Goal: Navigation & Orientation: Find specific page/section

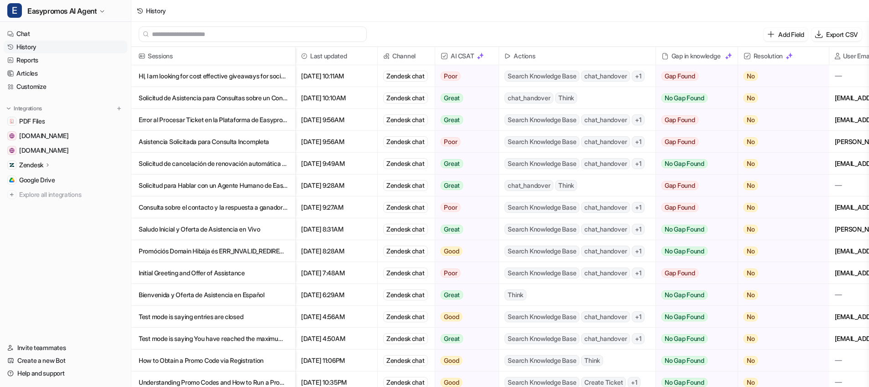
click at [198, 76] on p "HI, I am looking for cost effective giveaways for social media quizes/prizes" at bounding box center [213, 76] width 149 height 22
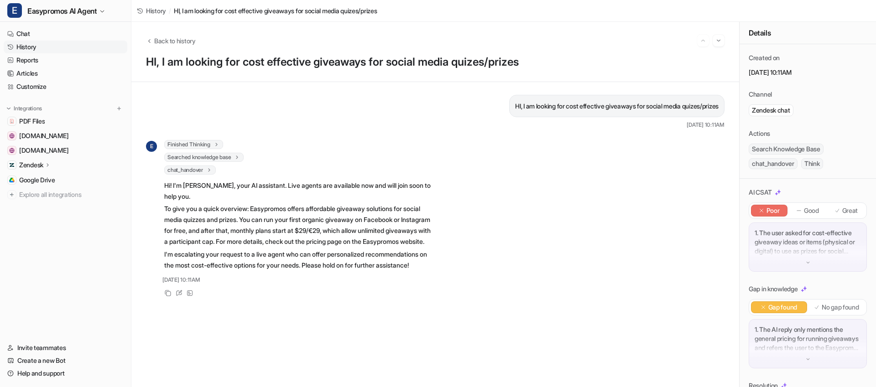
click at [32, 46] on link "History" at bounding box center [66, 47] width 124 height 13
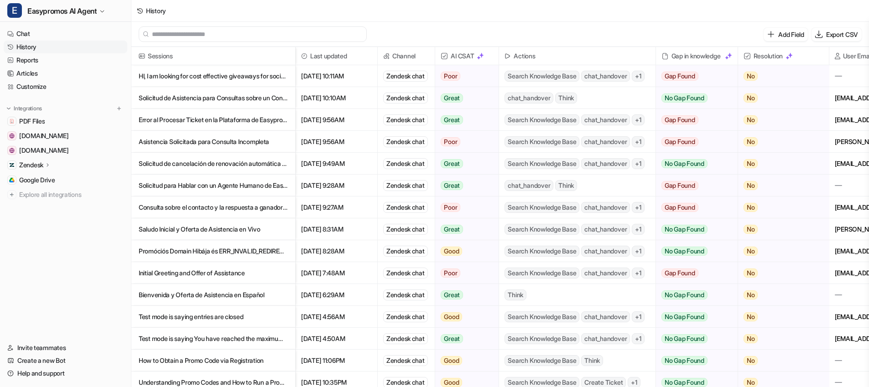
click at [239, 99] on p "Solicitud de Asistencia para Consultas sobre un Concurso" at bounding box center [213, 98] width 149 height 22
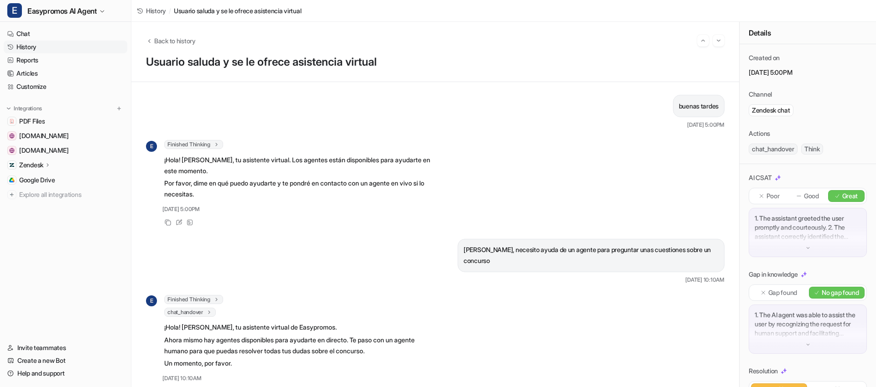
scroll to position [14, 0]
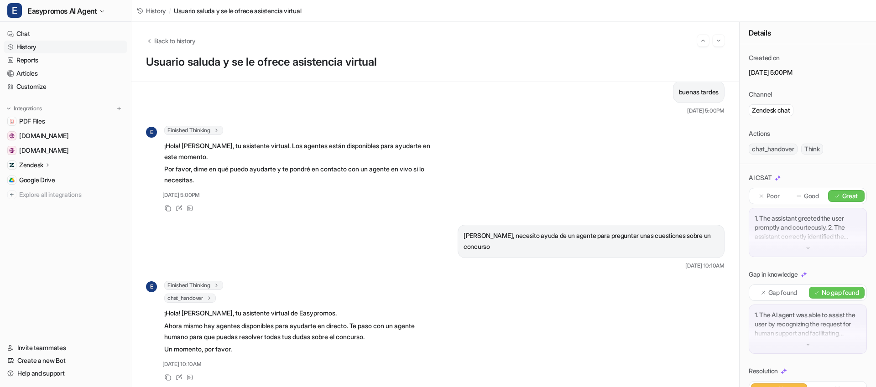
click at [47, 50] on link "History" at bounding box center [66, 47] width 124 height 13
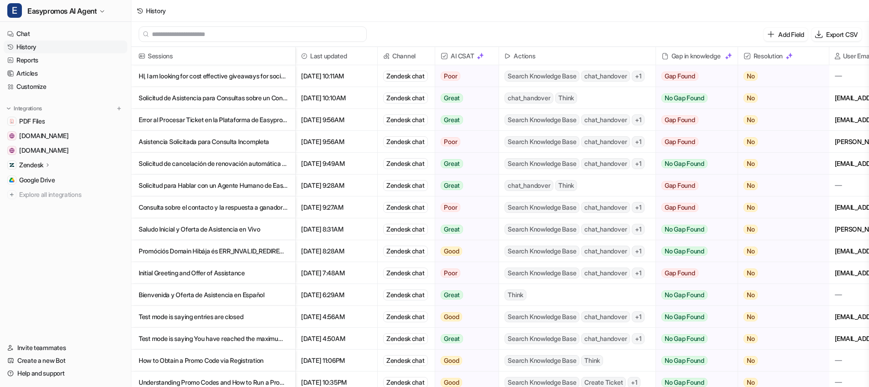
click at [208, 120] on p "Error al Procesar Ticket en la Plataforma de Easypromos" at bounding box center [213, 120] width 149 height 22
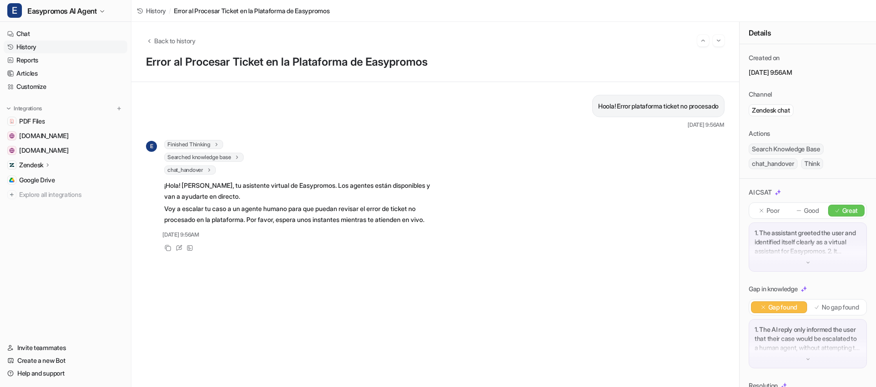
click at [29, 46] on link "History" at bounding box center [66, 47] width 124 height 13
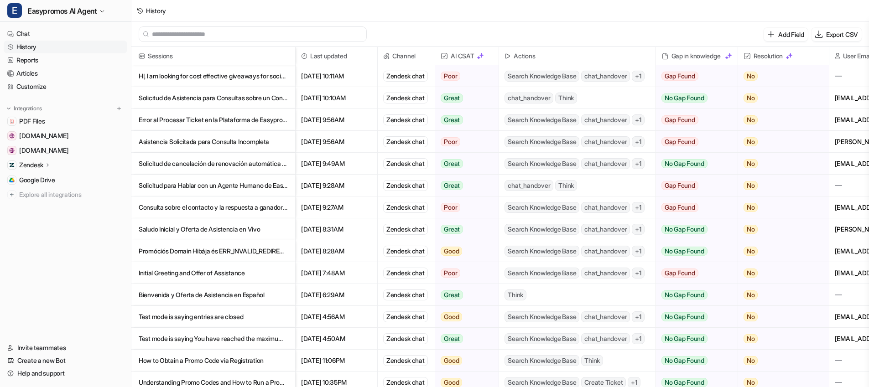
click at [242, 141] on p "Asistencia Solicitada para Consulta Incompleta" at bounding box center [213, 142] width 149 height 22
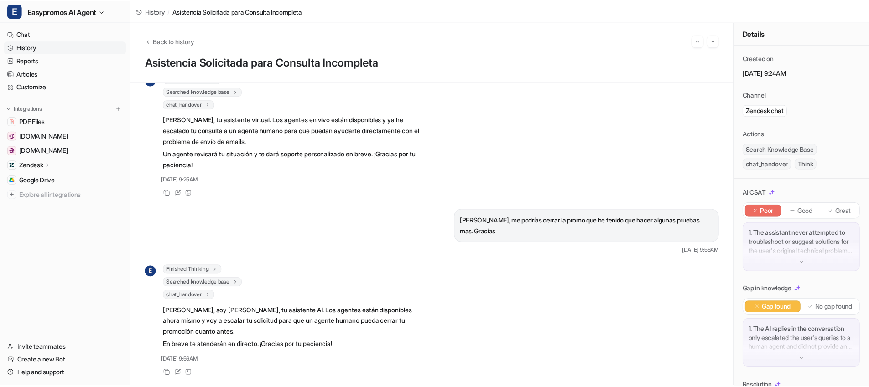
scroll to position [239, 0]
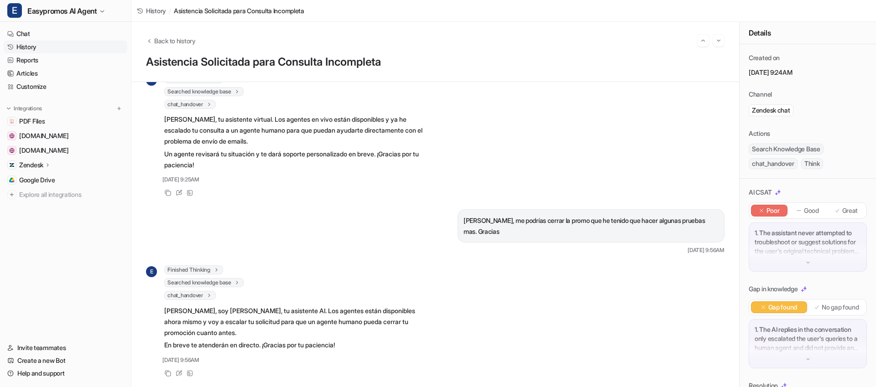
drag, startPoint x: 56, startPoint y: 45, endPoint x: 82, endPoint y: 52, distance: 27.3
click at [56, 45] on link "History" at bounding box center [66, 47] width 124 height 13
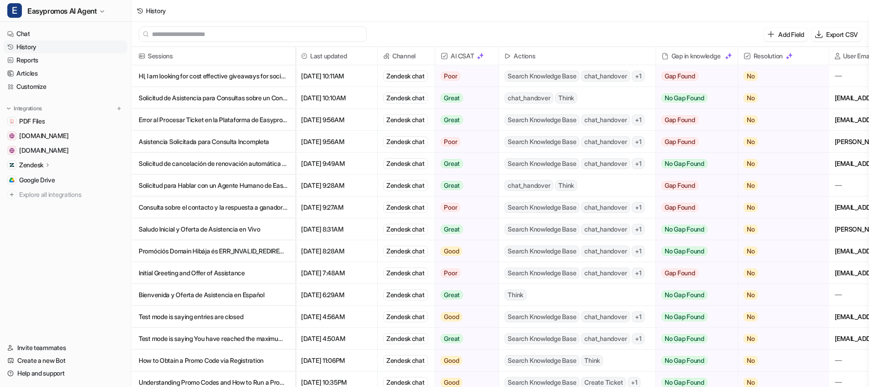
click at [215, 166] on p "Solicitud de cancelación de renovación automática tras promoción mensual" at bounding box center [213, 164] width 149 height 22
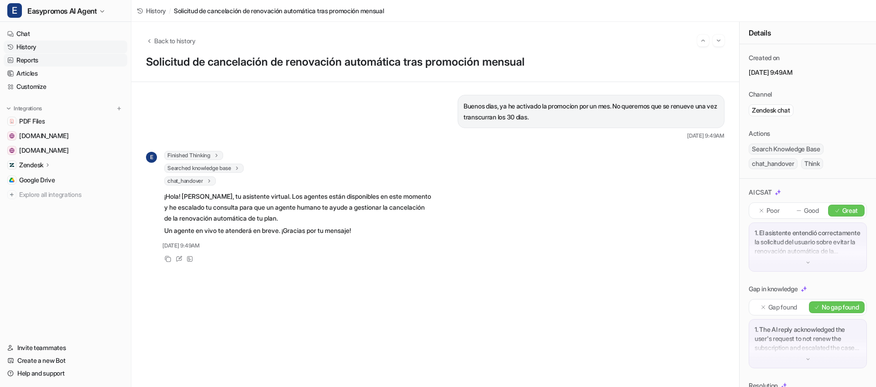
click at [48, 62] on link "Reports" at bounding box center [66, 60] width 124 height 13
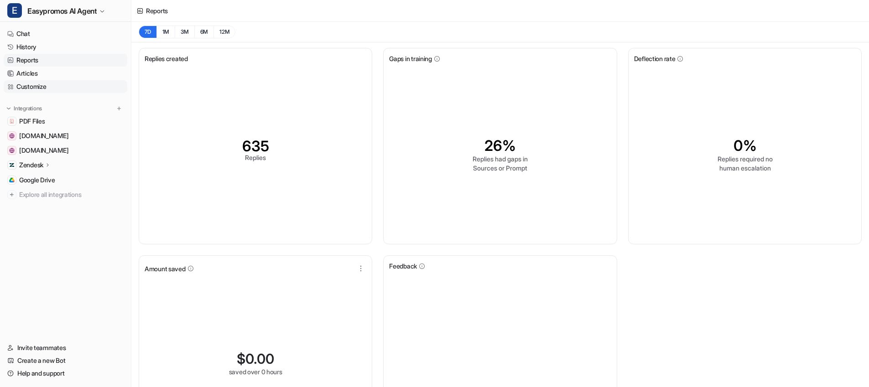
click at [53, 83] on link "Customize" at bounding box center [66, 86] width 124 height 13
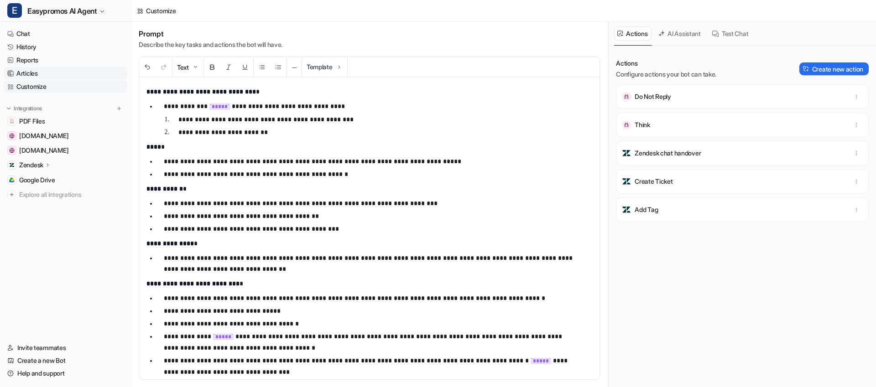
click at [57, 71] on link "Articles" at bounding box center [66, 73] width 124 height 13
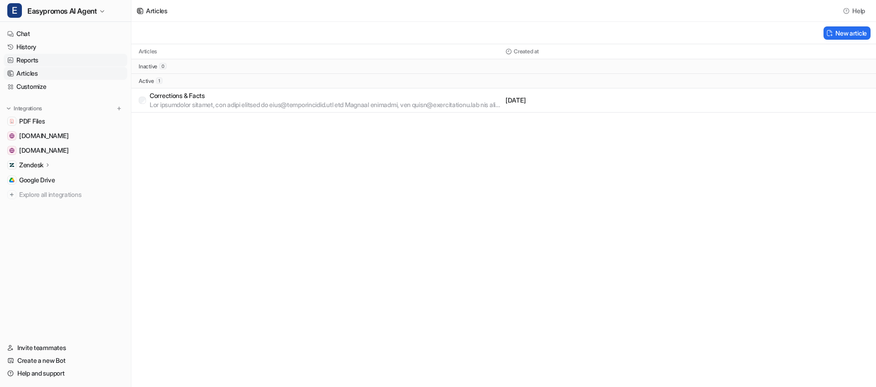
click at [46, 57] on link "Reports" at bounding box center [66, 60] width 124 height 13
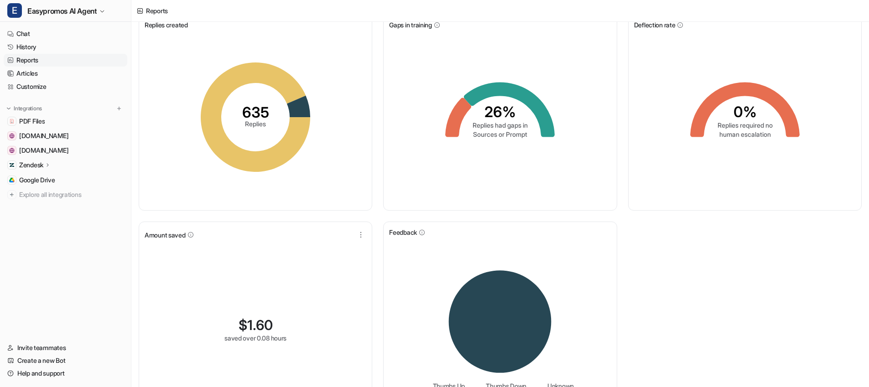
scroll to position [75, 0]
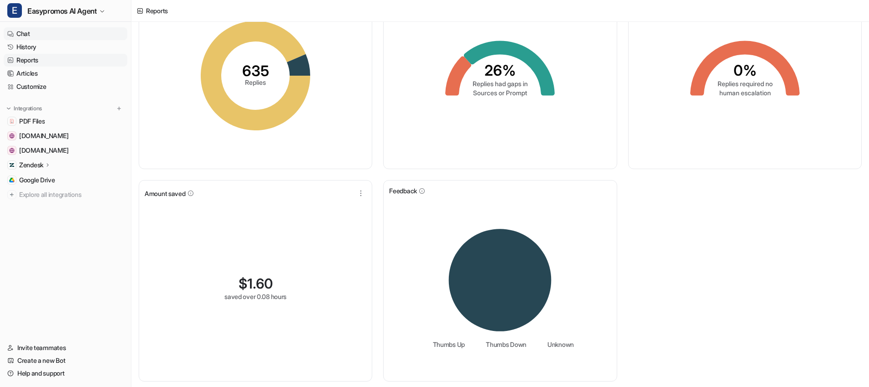
click at [68, 35] on link "Chat" at bounding box center [66, 33] width 124 height 13
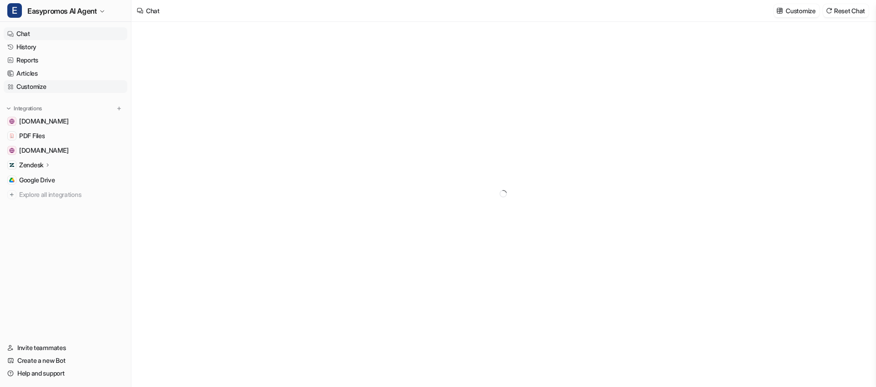
click at [63, 89] on link "Customize" at bounding box center [66, 86] width 124 height 13
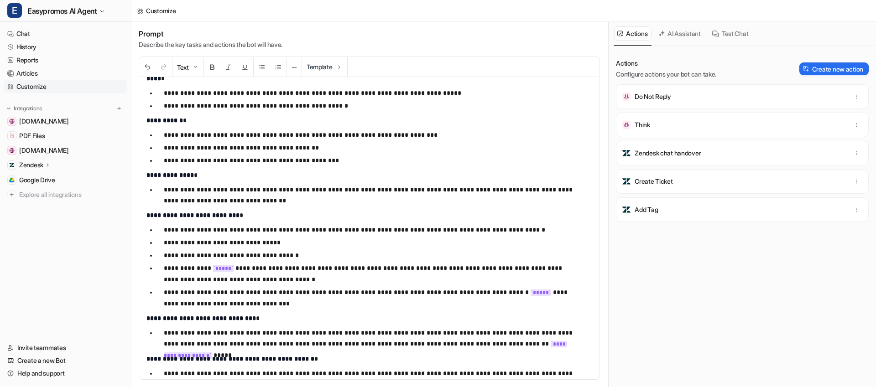
scroll to position [84, 0]
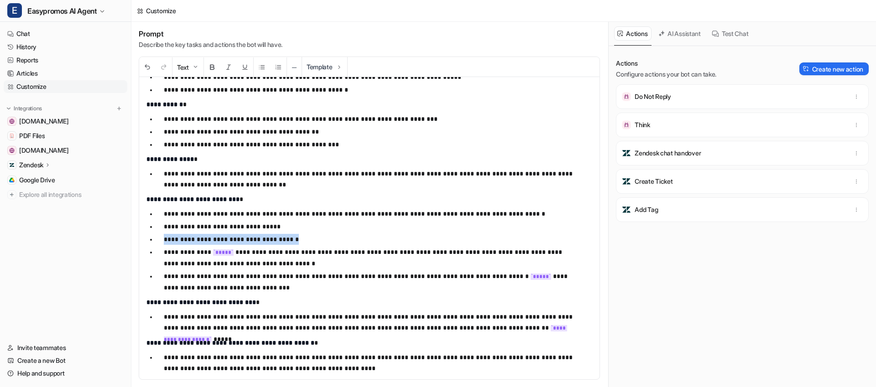
drag, startPoint x: 164, startPoint y: 240, endPoint x: 299, endPoint y: 237, distance: 135.1
click at [299, 237] on p "**********" at bounding box center [371, 239] width 415 height 11
copy p "**********"
click at [254, 238] on p "**********" at bounding box center [371, 239] width 415 height 11
drag, startPoint x: 197, startPoint y: 239, endPoint x: 210, endPoint y: 240, distance: 13.3
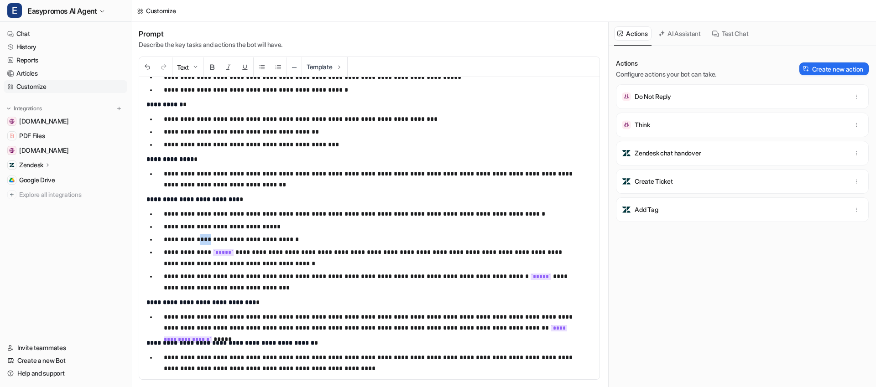
click at [210, 240] on p "**********" at bounding box center [371, 239] width 415 height 11
click at [231, 243] on p "**********" at bounding box center [371, 239] width 415 height 11
drag, startPoint x: 199, startPoint y: 238, endPoint x: 211, endPoint y: 240, distance: 12.0
click at [211, 240] on p "**********" at bounding box center [371, 239] width 415 height 11
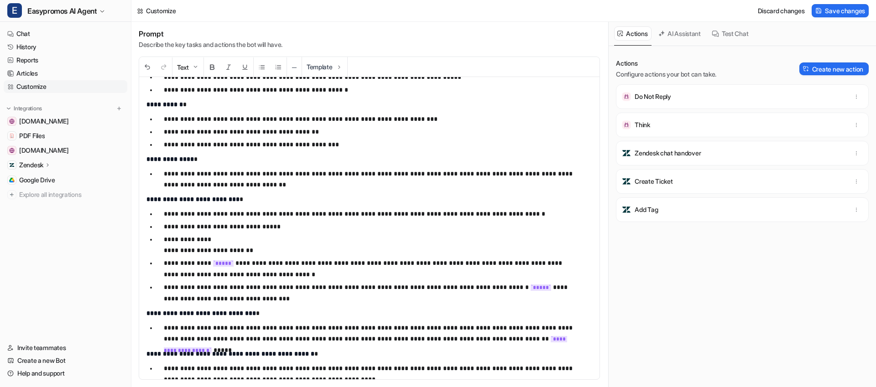
click at [224, 239] on p "**********" at bounding box center [371, 245] width 415 height 22
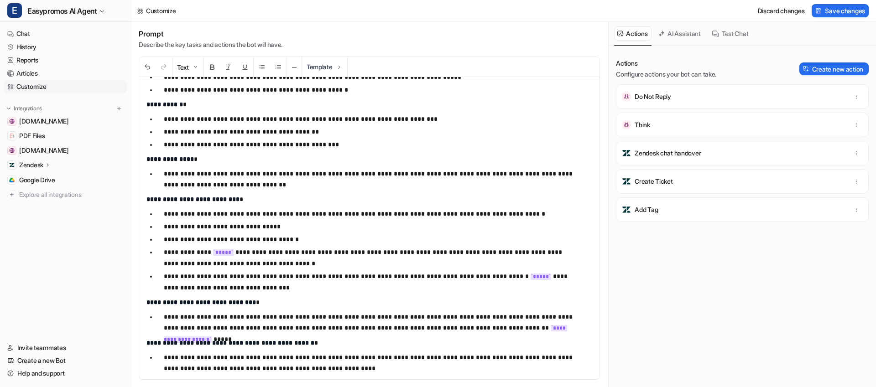
click at [288, 195] on p "**********" at bounding box center [362, 199] width 432 height 11
click at [820, 11] on icon at bounding box center [818, 10] width 7 height 7
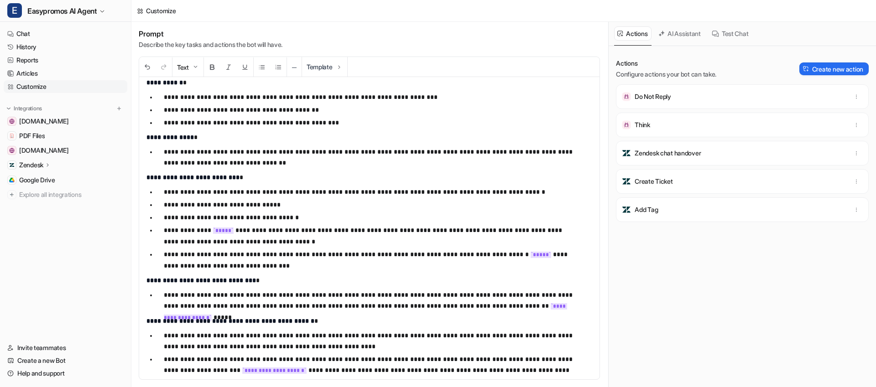
scroll to position [0, 0]
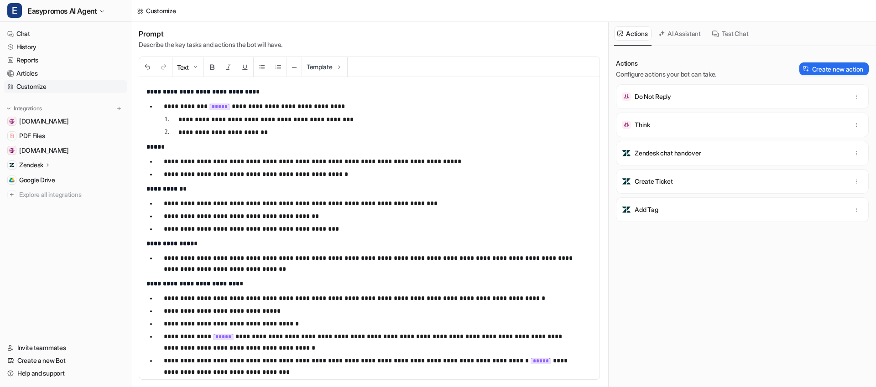
click at [268, 134] on p "**********" at bounding box center [378, 132] width 400 height 11
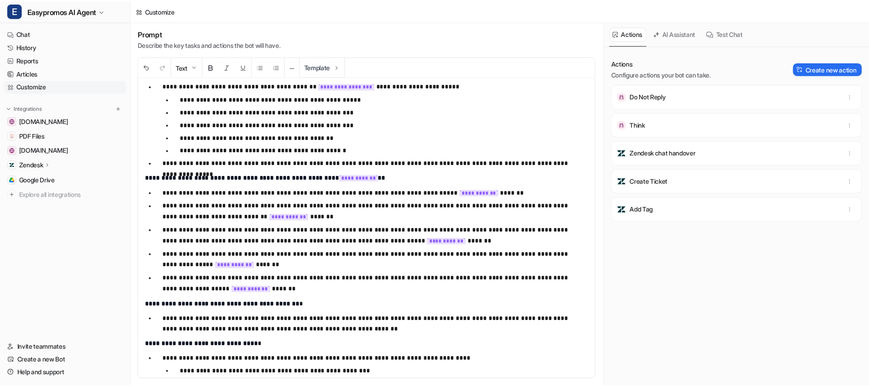
scroll to position [753, 0]
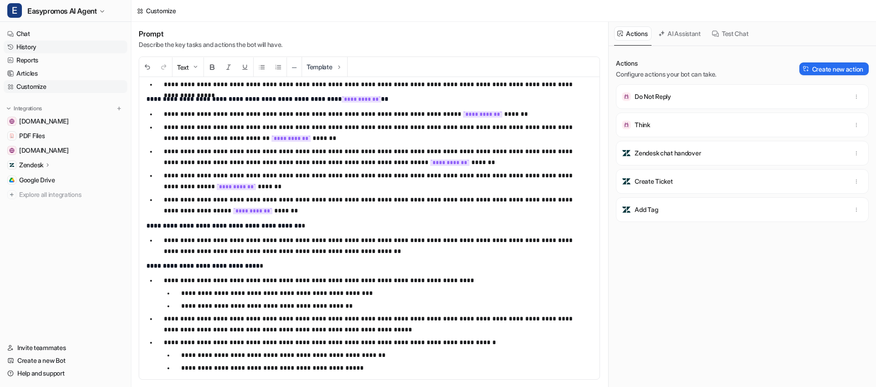
click at [47, 50] on link "History" at bounding box center [66, 47] width 124 height 13
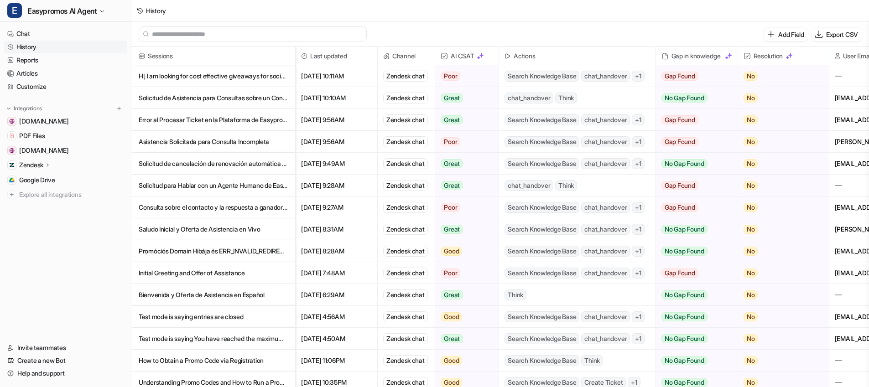
click at [177, 75] on p "HI, I am looking for cost effective giveaways for social media quizes/prizes" at bounding box center [213, 76] width 149 height 22
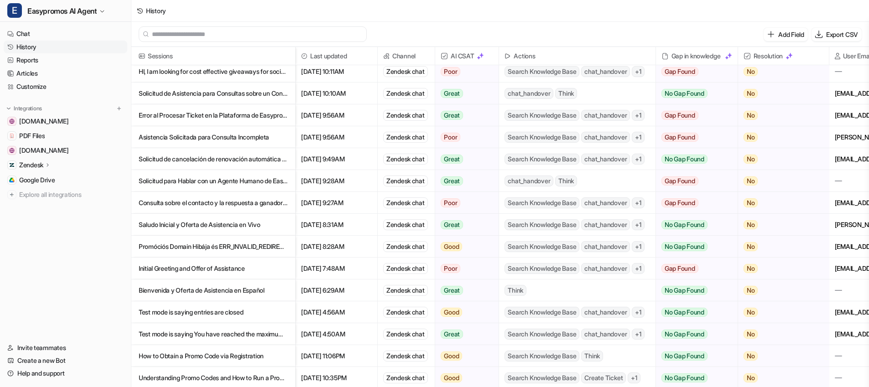
scroll to position [13, 0]
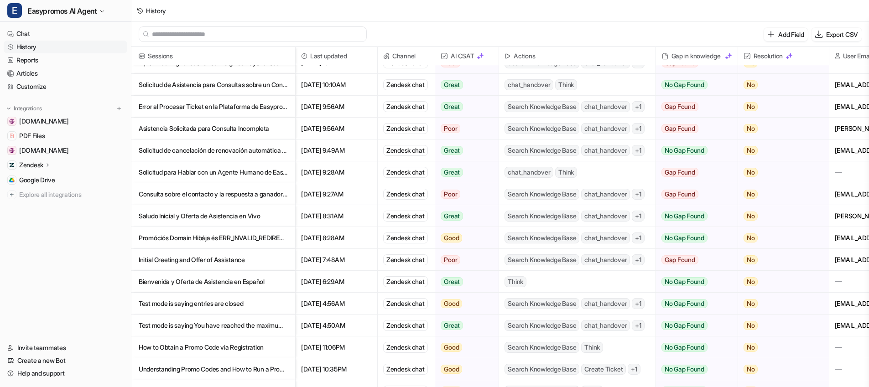
click at [207, 193] on p "Consulta sobre el contacto y la respuesta a ganadores en sorteos de Easypromos" at bounding box center [213, 194] width 149 height 22
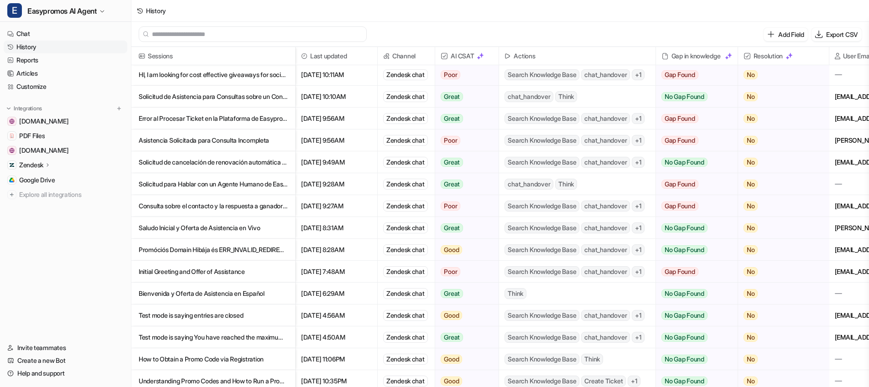
scroll to position [2, 0]
click at [226, 250] on p "Promóciós Domain Hibája és ERR_INVALID_REDIRECT Probléma" at bounding box center [213, 250] width 149 height 22
click at [202, 253] on p "Promóciós Domain Hibája és ERR_INVALID_REDIRECT Probléma" at bounding box center [213, 251] width 149 height 22
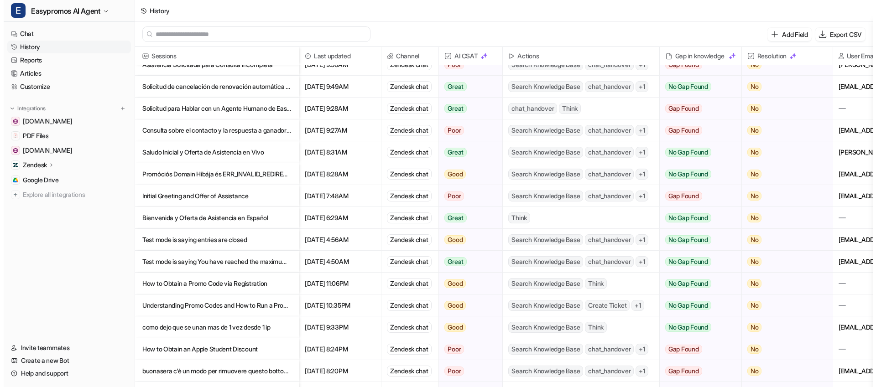
scroll to position [87, 0]
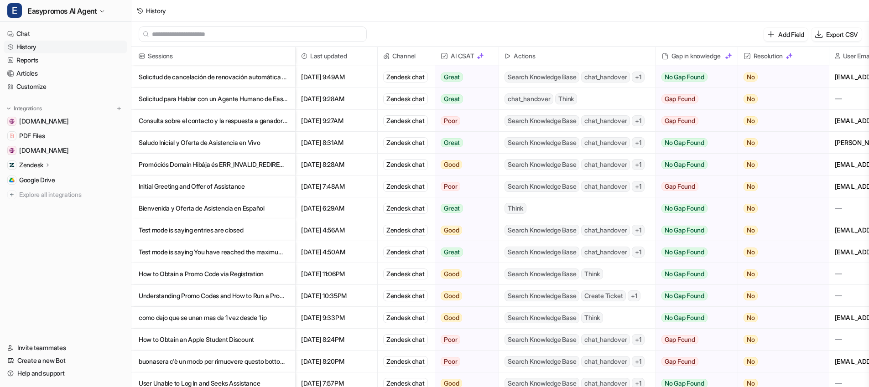
click at [218, 254] on p "Test mode is saying You have reached the maximum of registrations for this comp…" at bounding box center [213, 252] width 149 height 22
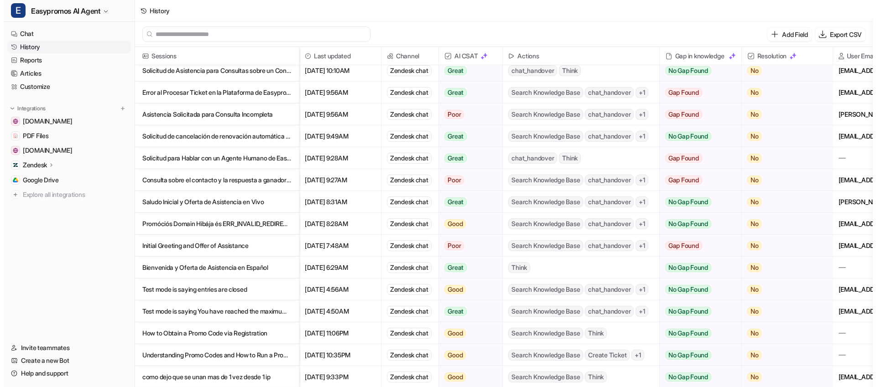
scroll to position [33, 0]
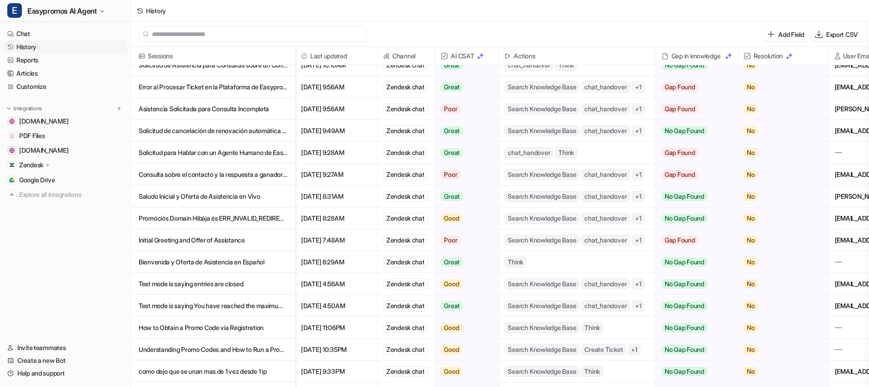
click at [228, 309] on p "Test mode is saying You have reached the maximum of registrations for this comp…" at bounding box center [213, 306] width 149 height 22
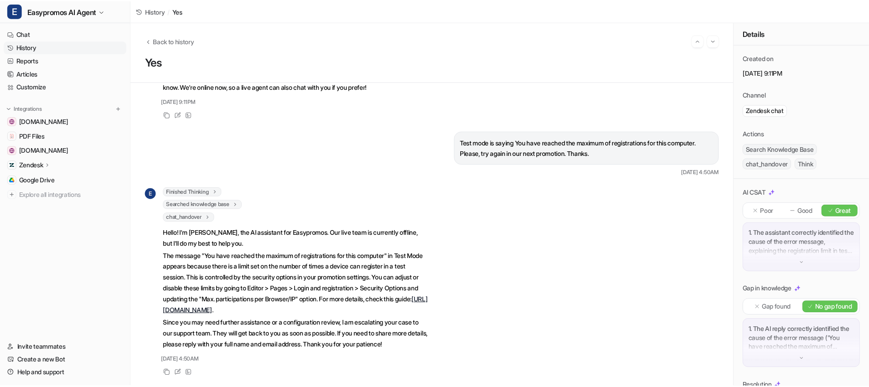
scroll to position [111, 0]
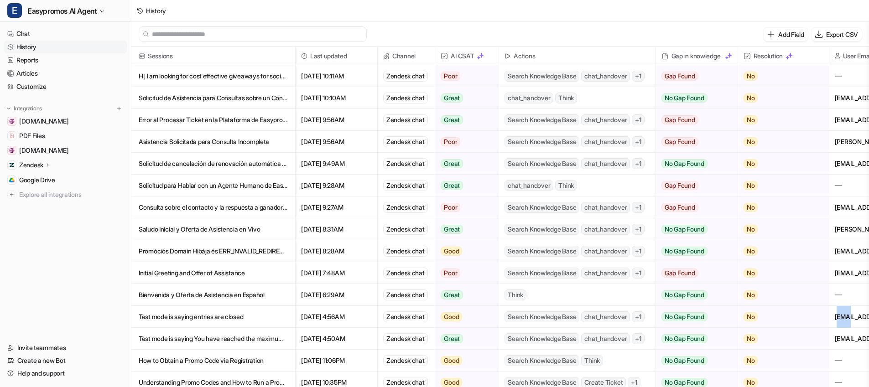
drag, startPoint x: 837, startPoint y: 318, endPoint x: 851, endPoint y: 318, distance: 13.7
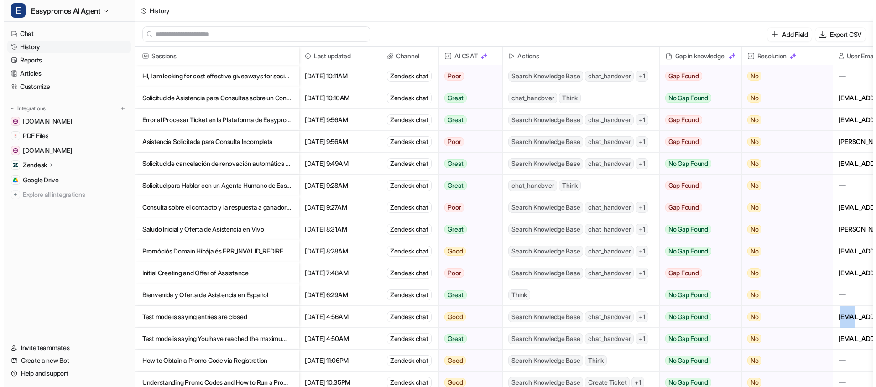
scroll to position [0, 102]
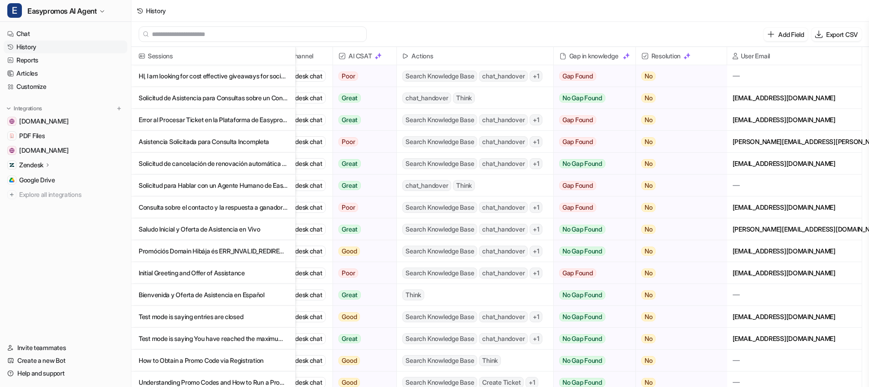
click at [793, 319] on div "[EMAIL_ADDRESS][DOMAIN_NAME]" at bounding box center [794, 316] width 135 height 21
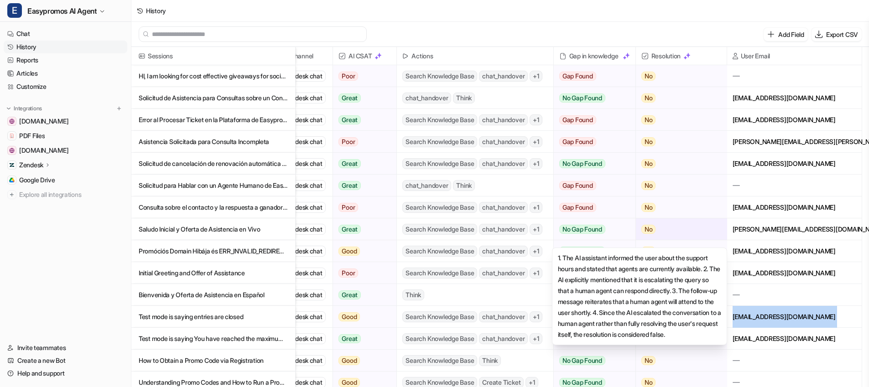
copy div "[EMAIL_ADDRESS][DOMAIN_NAME]"
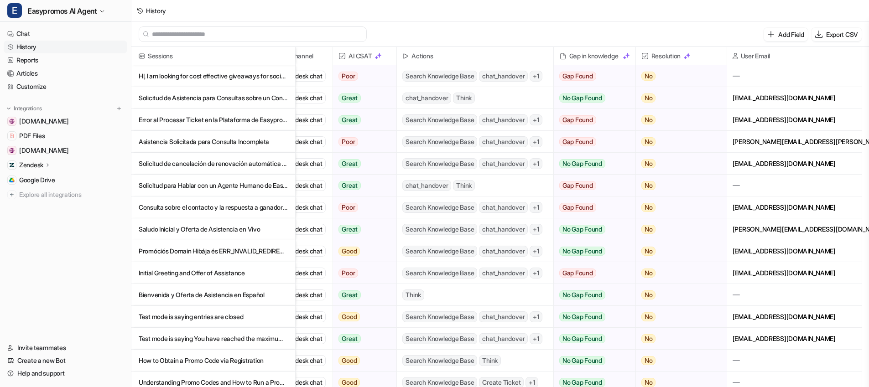
drag, startPoint x: 219, startPoint y: 340, endPoint x: 234, endPoint y: 335, distance: 16.5
click at [218, 340] on p "Test mode is saying You have reached the maximum of registrations for this comp…" at bounding box center [213, 339] width 149 height 22
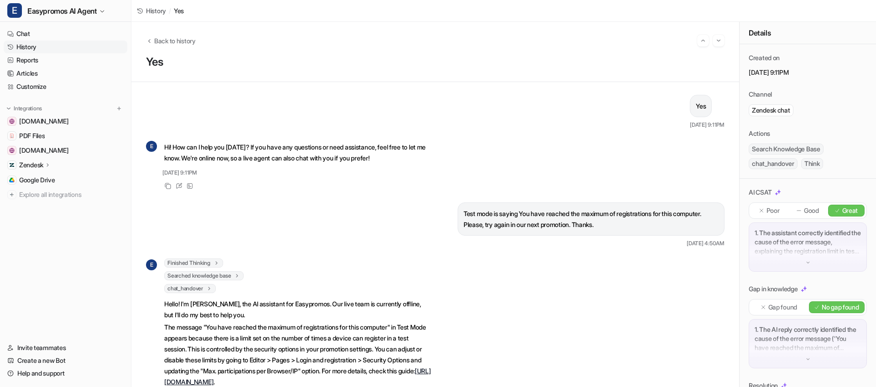
drag, startPoint x: 830, startPoint y: 73, endPoint x: 804, endPoint y: 72, distance: 26.0
click at [804, 72] on p "[DATE] 9:11PM" at bounding box center [808, 72] width 118 height 9
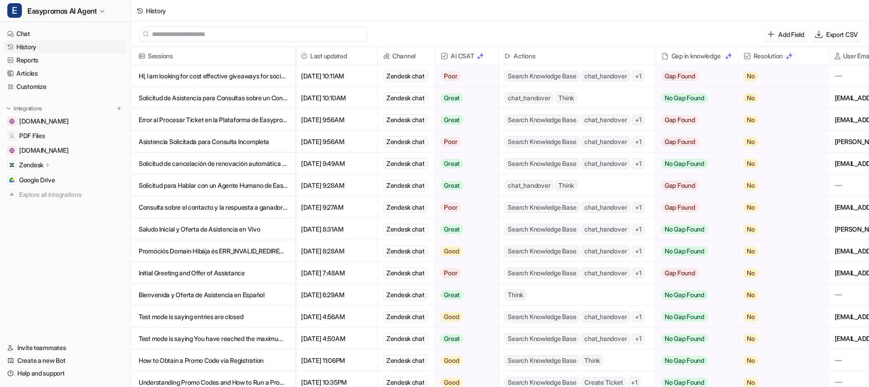
click at [224, 318] on p "Test mode is saying entries are closed" at bounding box center [213, 317] width 149 height 22
